Goal: Task Accomplishment & Management: Manage account settings

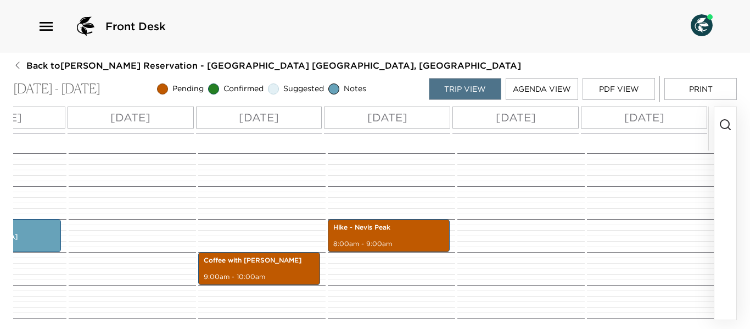
scroll to position [219, 0]
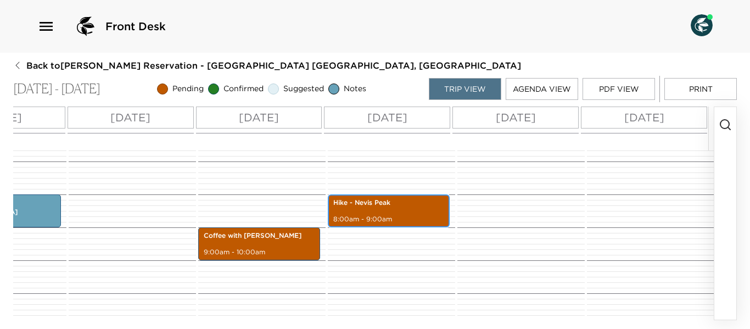
click at [391, 211] on div "Hike - Nevis Peak 8:00am - 9:00am" at bounding box center [388, 211] width 115 height 30
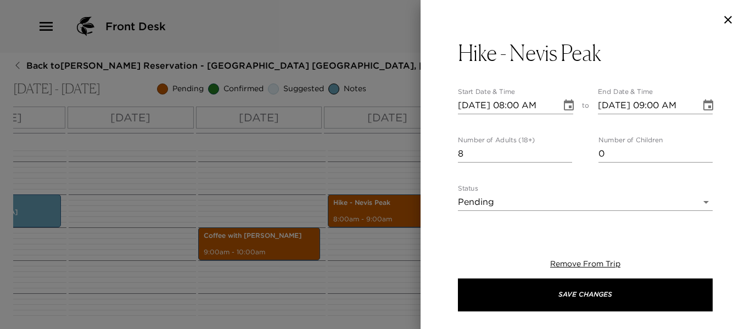
click at [695, 202] on body "Front Desk Back to Heather Twomey Reservation - Beach House 3 Nevis, West Indie…" at bounding box center [375, 164] width 750 height 329
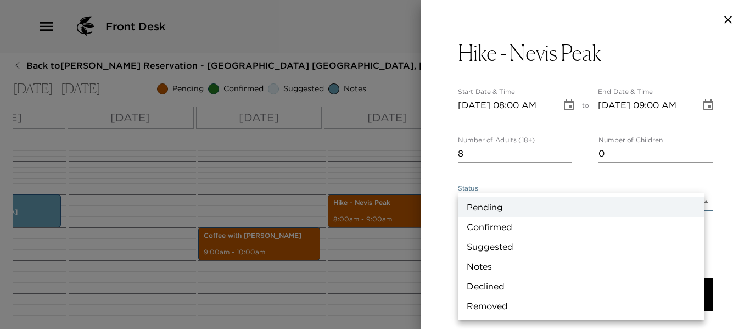
drag, startPoint x: 514, startPoint y: 226, endPoint x: 528, endPoint y: 259, distance: 36.4
click at [515, 226] on li "Confirmed" at bounding box center [581, 227] width 246 height 20
type input "Confirmed"
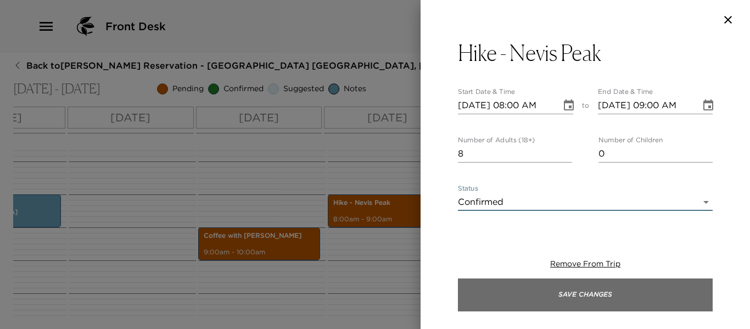
click at [544, 290] on button "Save Changes" at bounding box center [585, 294] width 255 height 33
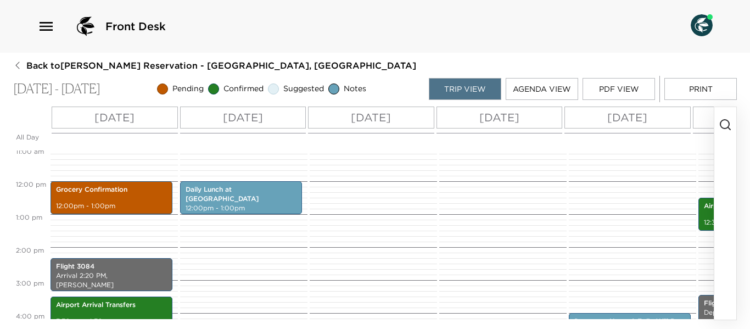
scroll to position [219, 0]
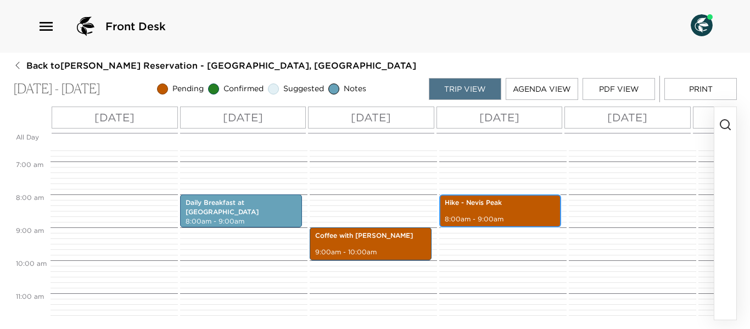
click at [492, 215] on p "8:00am - 9:00am" at bounding box center [499, 219] width 111 height 9
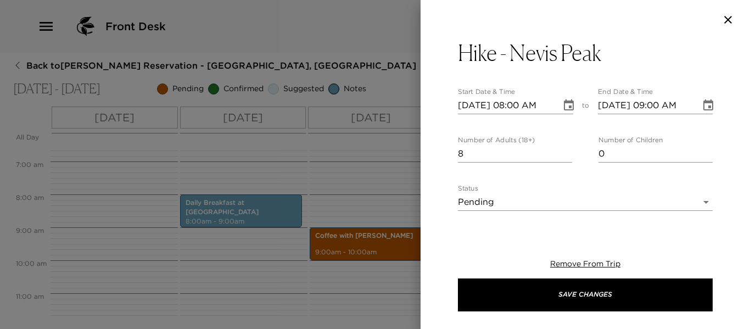
click at [697, 196] on body "Front Desk Back to Heather Twomey Reservation - Villa 6 Nevis, West Indies Dec …" at bounding box center [375, 164] width 750 height 329
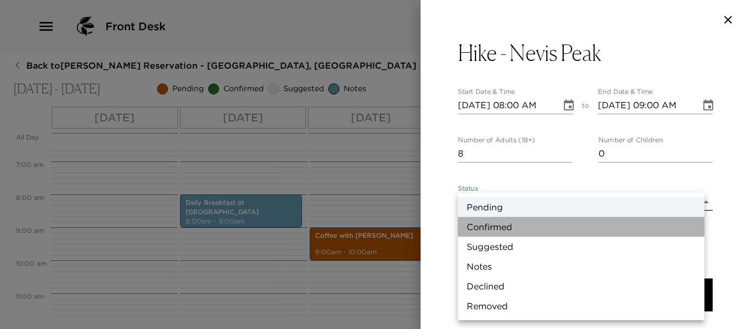
click at [510, 227] on li "Confirmed" at bounding box center [581, 227] width 246 height 20
type input "Confirmed"
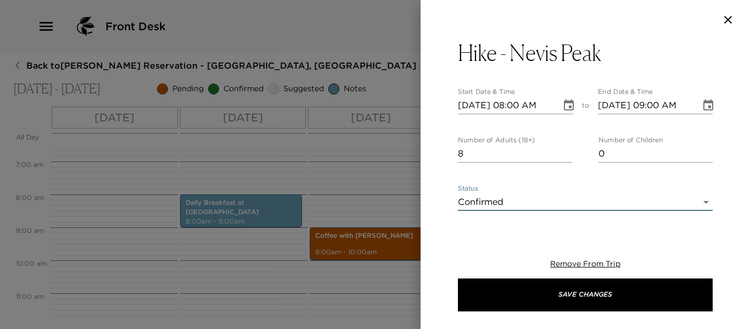
click at [538, 296] on button "Save Changes" at bounding box center [585, 294] width 255 height 33
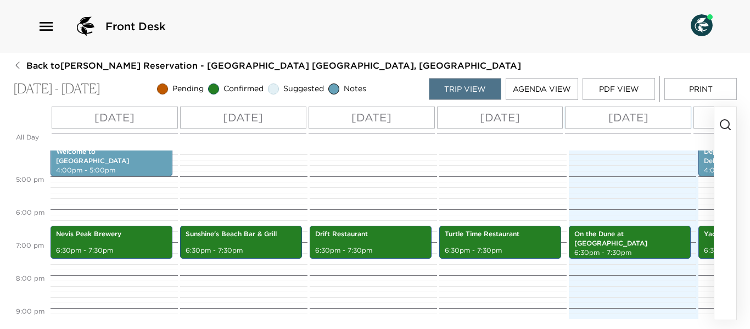
scroll to position [538, 0]
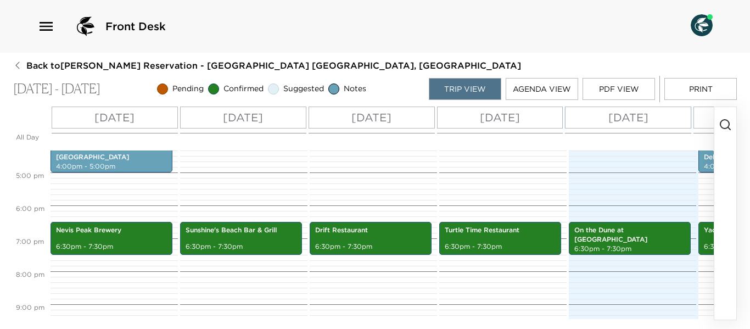
click at [727, 121] on circle "button" at bounding box center [724, 124] width 9 height 9
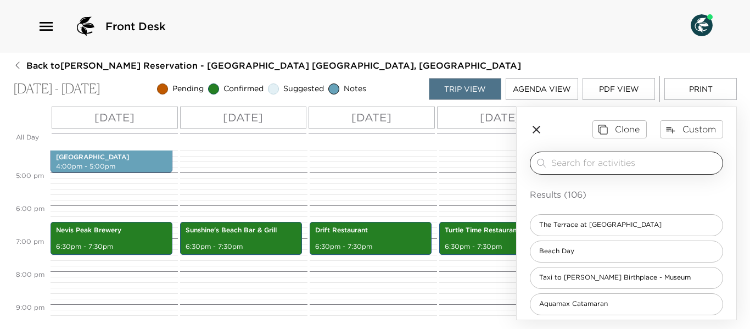
click at [571, 160] on input "search" at bounding box center [634, 162] width 167 height 13
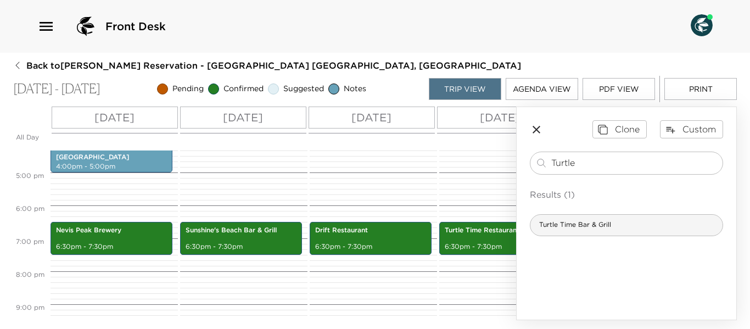
type input "Turtle"
click at [605, 232] on div "Turtle Time Bar & Grill" at bounding box center [625, 225] width 193 height 22
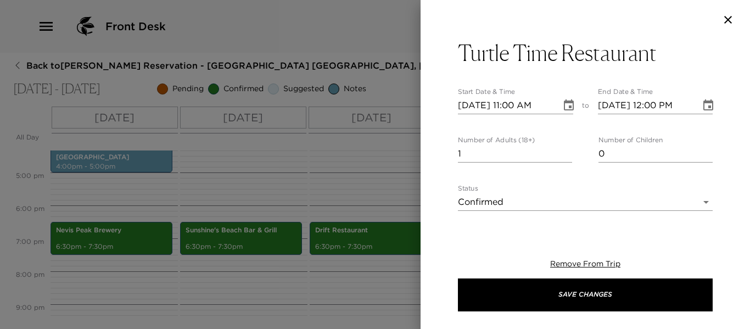
type input "2"
click at [564, 150] on input "2" at bounding box center [515, 154] width 114 height 18
click at [701, 150] on input "1" at bounding box center [655, 154] width 114 height 18
type input "2"
click at [701, 150] on input "2" at bounding box center [655, 154] width 114 height 18
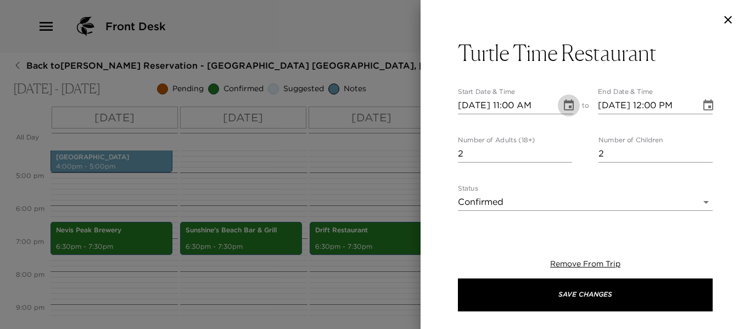
click at [562, 106] on icon "Choose date, selected date is Sep 27, 2025" at bounding box center [568, 105] width 13 height 13
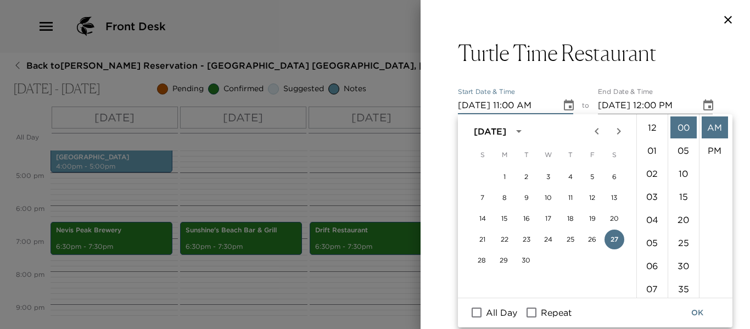
scroll to position [254, 0]
click at [350, 182] on div at bounding box center [375, 164] width 750 height 329
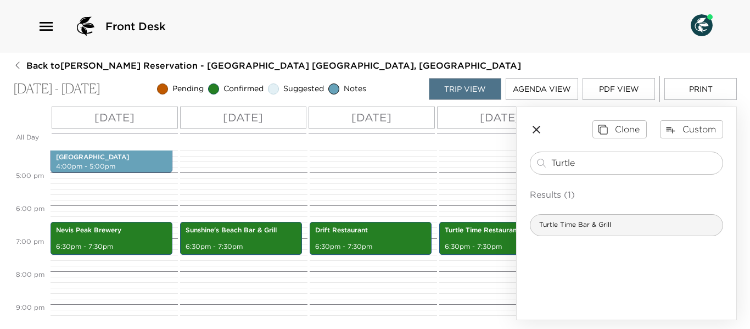
click at [563, 224] on span "Turtle Time Bar & Grill" at bounding box center [574, 224] width 89 height 9
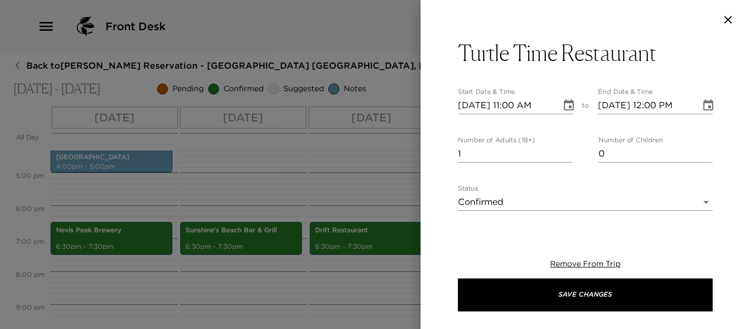
click at [562, 105] on icon "Choose date, selected date is Sep 27, 2025" at bounding box center [568, 105] width 13 height 13
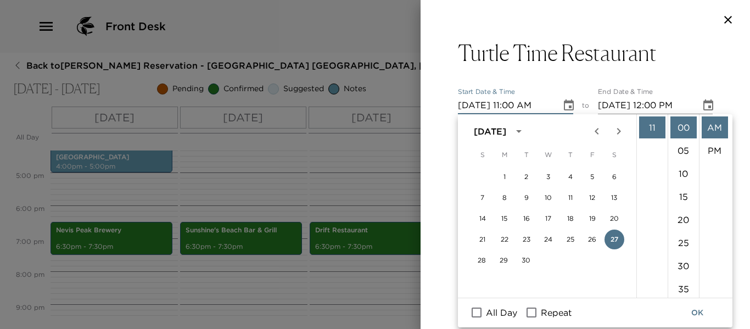
click at [621, 133] on icon "Next month" at bounding box center [618, 131] width 13 height 13
click at [553, 177] on button "1" at bounding box center [548, 177] width 20 height 20
type input "10/01/2025 11:00 AM"
type input "10/01/2025 12:00 PM"
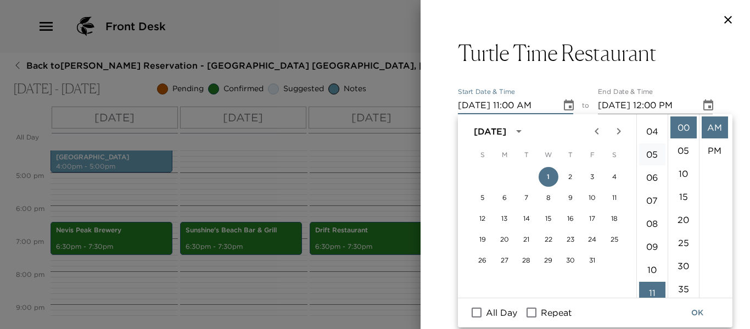
scroll to position [34, 0]
click at [654, 225] on li "06" at bounding box center [652, 232] width 26 height 22
click at [684, 263] on li "30" at bounding box center [683, 266] width 26 height 22
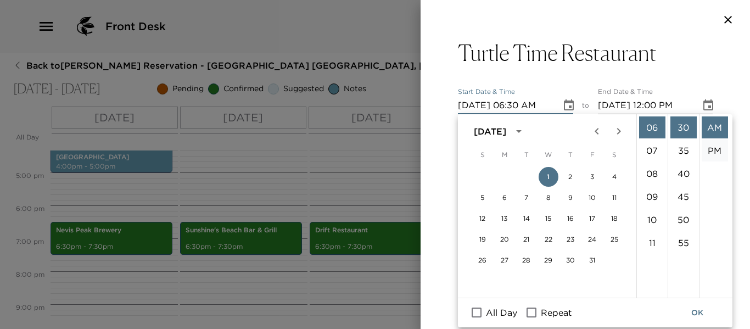
click at [713, 148] on li "PM" at bounding box center [714, 150] width 26 height 22
type input "10/01/2025 06:30 PM"
type input "10/01/2025 07:30 PM"
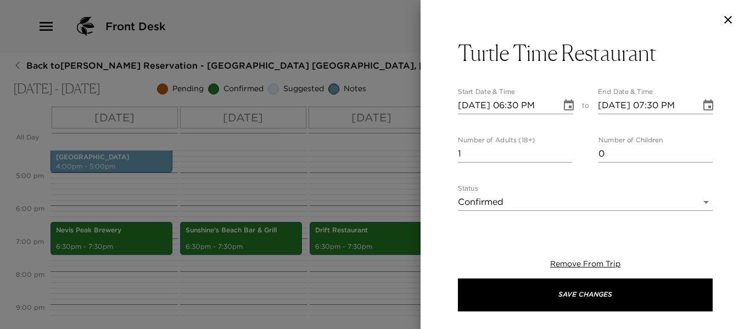
scroll to position [0, 0]
type input "2"
click at [563, 150] on input "2" at bounding box center [515, 154] width 114 height 18
click at [699, 150] on input "1" at bounding box center [655, 154] width 114 height 18
type input "2"
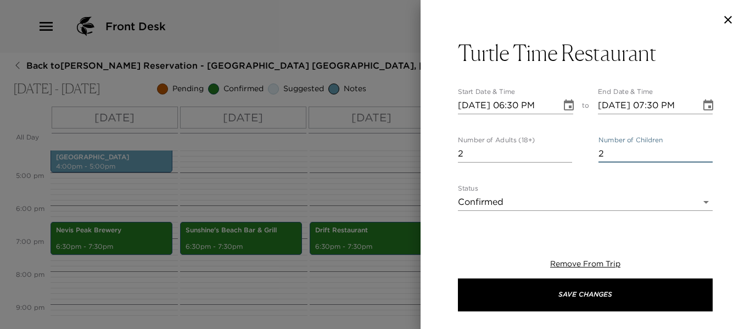
click at [699, 150] on input "2" at bounding box center [655, 154] width 114 height 18
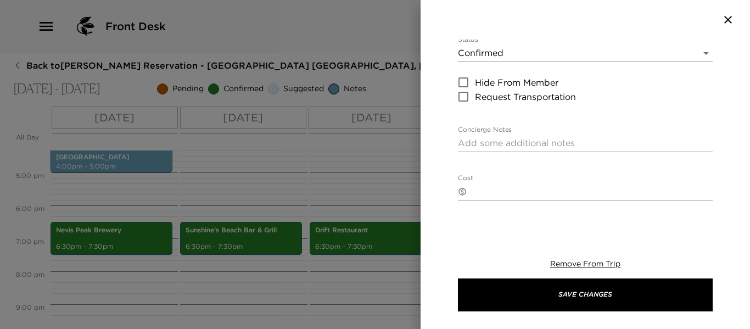
scroll to position [165, 0]
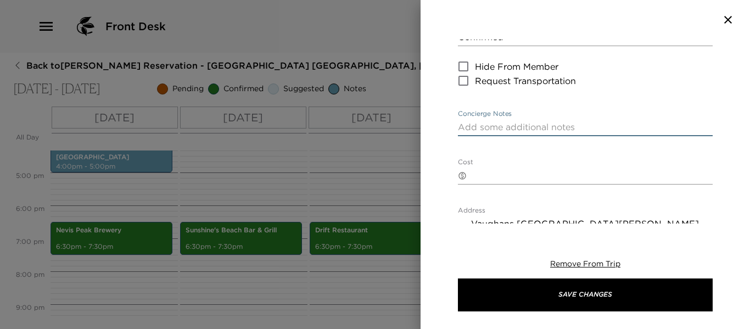
click at [480, 128] on textarea "Concierge Notes" at bounding box center [585, 127] width 255 height 13
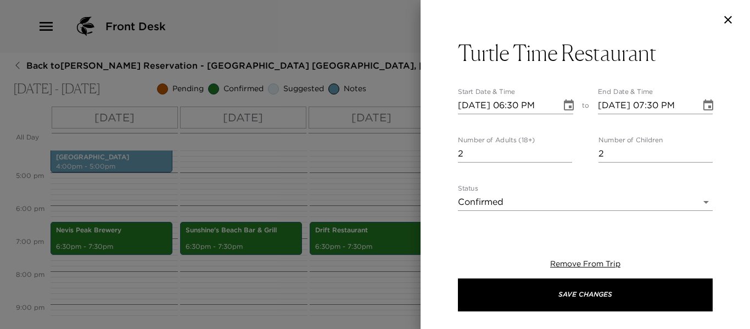
type textarea "Taxi at 6:15pm"
click at [613, 297] on button "Save Changes" at bounding box center [585, 294] width 255 height 33
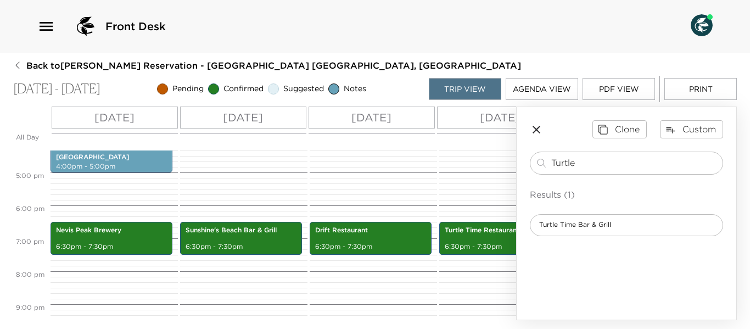
click at [534, 128] on icon "button" at bounding box center [536, 130] width 8 height 8
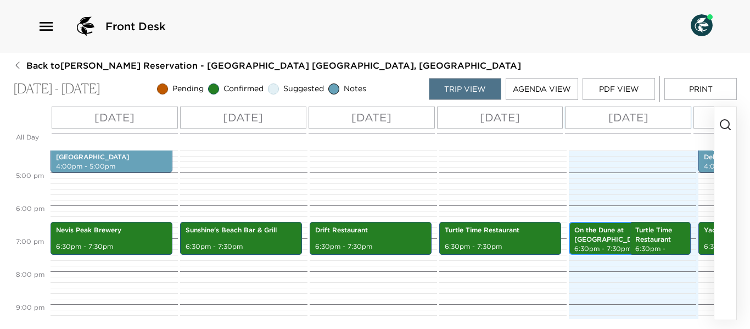
click at [602, 243] on p "On the Dune at Four Seasons" at bounding box center [620, 235] width 93 height 19
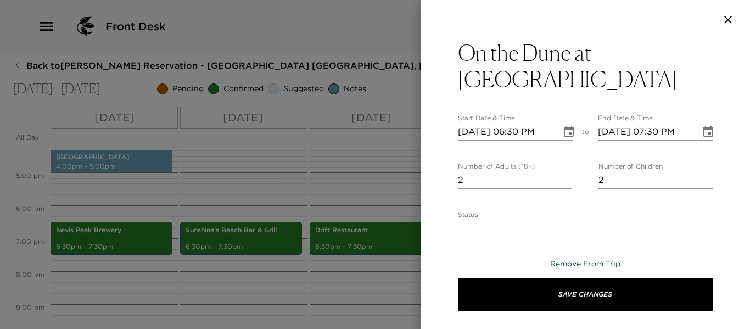
click at [607, 260] on span "Remove From Trip" at bounding box center [585, 263] width 70 height 10
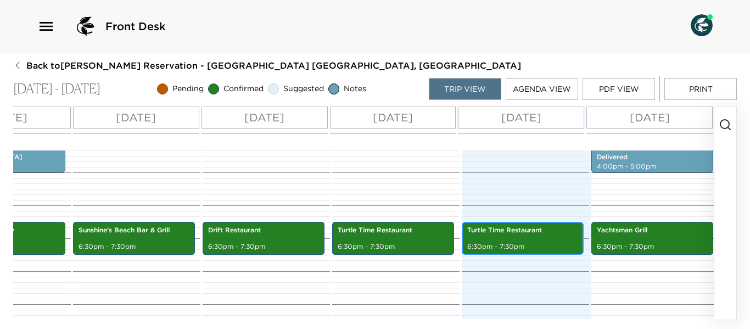
scroll to position [0, 107]
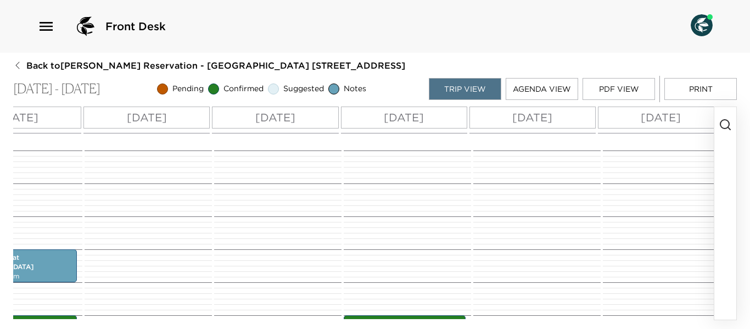
scroll to position [0, 381]
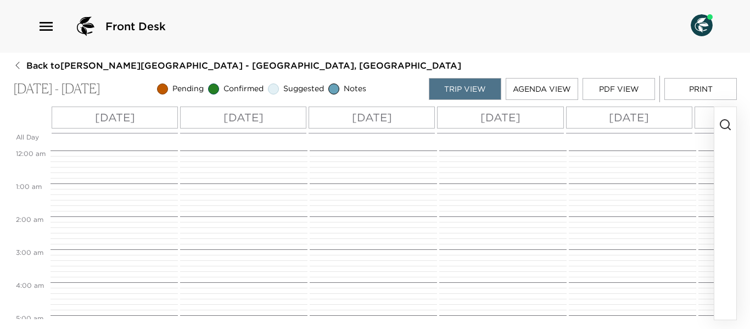
scroll to position [246, 0]
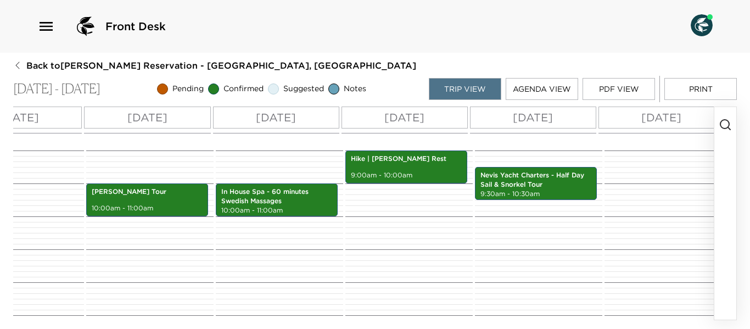
scroll to position [0, 381]
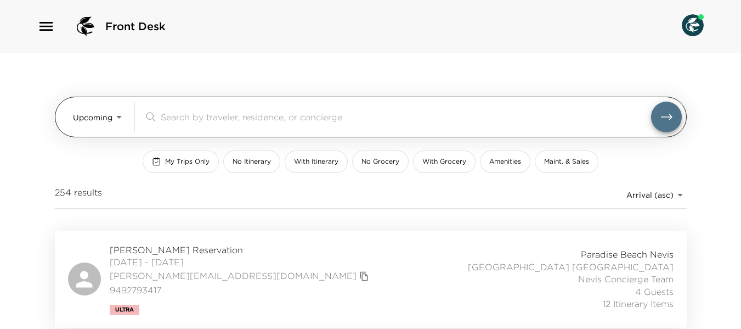
click at [177, 121] on input "search" at bounding box center [406, 116] width 491 height 13
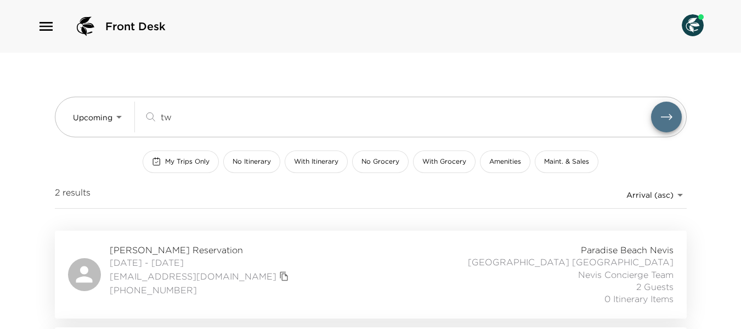
type input "t"
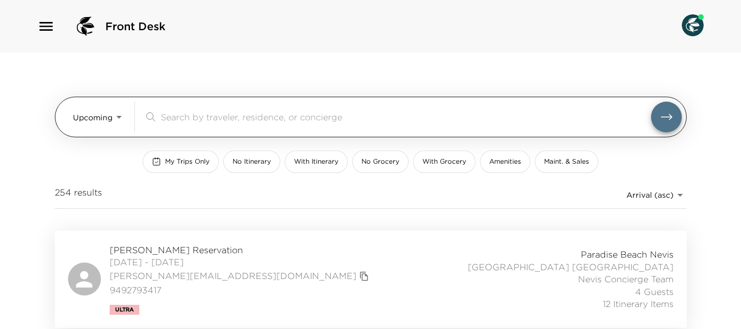
click at [117, 121] on body "Front Desk Upcoming Upcoming ​ My Trips Only No Itinerary With Itinerary No Gro…" at bounding box center [370, 164] width 741 height 329
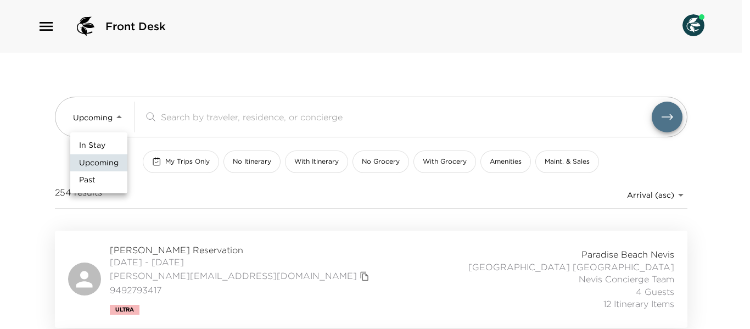
click at [123, 180] on li "Past" at bounding box center [98, 180] width 57 height 18
type input "Past"
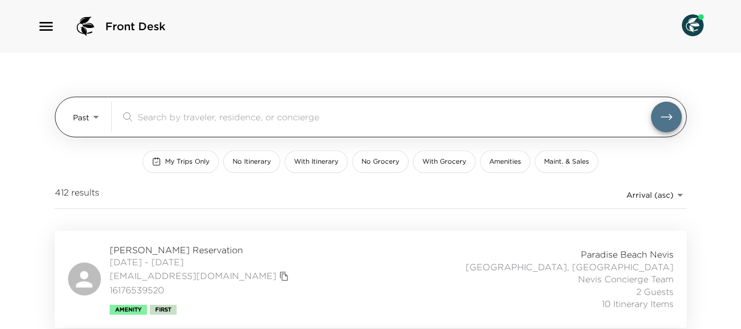
click at [198, 119] on input "search" at bounding box center [395, 116] width 514 height 13
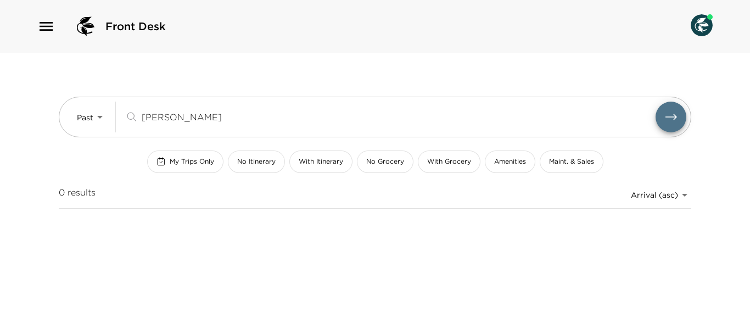
type input "twomey"
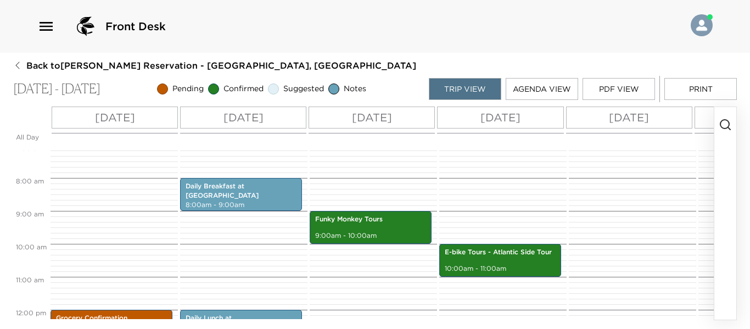
scroll to position [209, 0]
